Goal: Task Accomplishment & Management: Complete application form

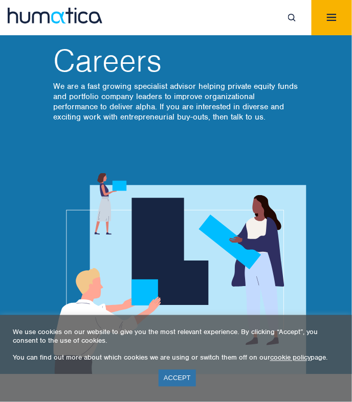
scroll to position [62, 0]
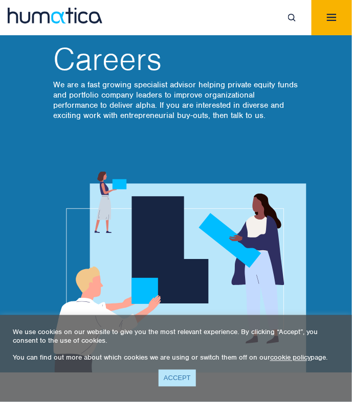
click at [172, 380] on link "ACCEPT" at bounding box center [177, 378] width 37 height 17
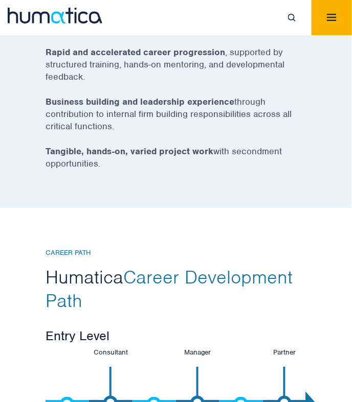
scroll to position [2482, 0]
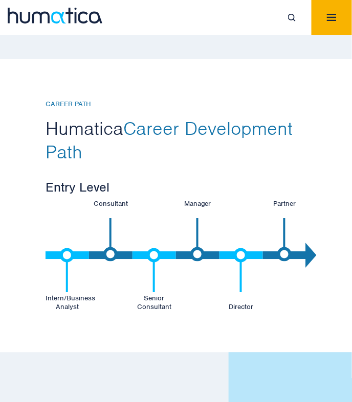
click at [334, 15] on img "Toggle navigation" at bounding box center [332, 17] width 10 height 7
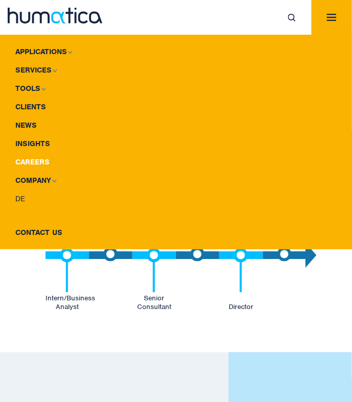
click at [29, 156] on link "Careers" at bounding box center [176, 162] width 352 height 18
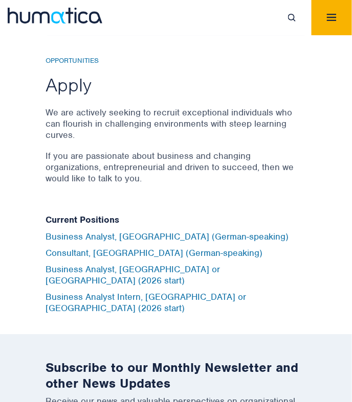
scroll to position [3896, 0]
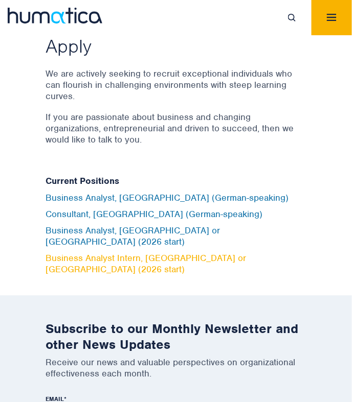
click at [121, 253] on link "Business Analyst Intern, [GEOGRAPHIC_DATA] or [GEOGRAPHIC_DATA] (2026 start)" at bounding box center [146, 264] width 200 height 23
